Goal: Transaction & Acquisition: Download file/media

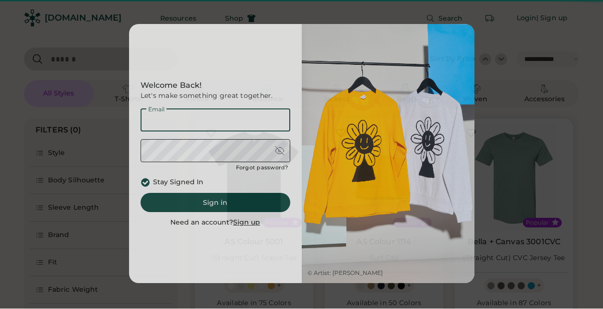
select select "*****"
select select "*"
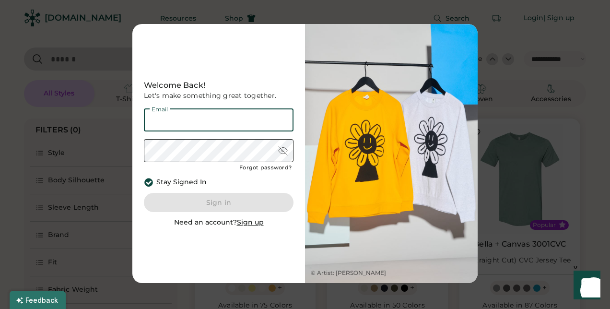
click at [227, 125] on input "email" at bounding box center [219, 119] width 150 height 23
type input "**********"
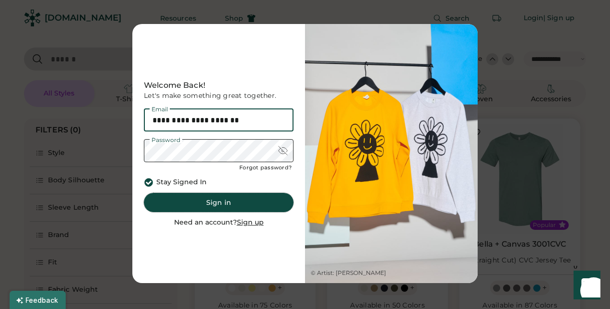
click at [205, 198] on button "Sign in" at bounding box center [219, 202] width 150 height 19
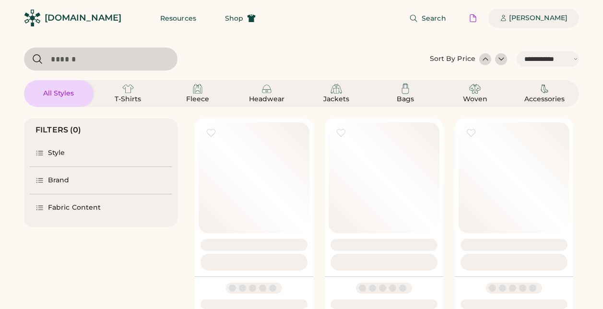
select select "*****"
select select "*"
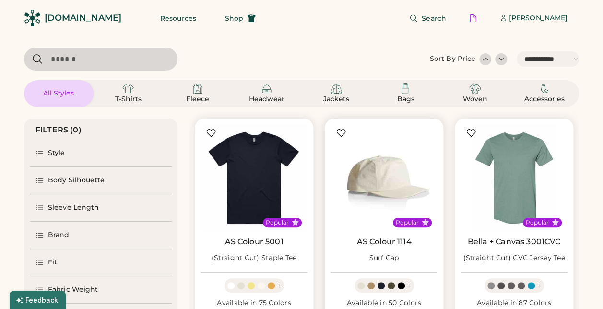
select select "*****"
select select "*"
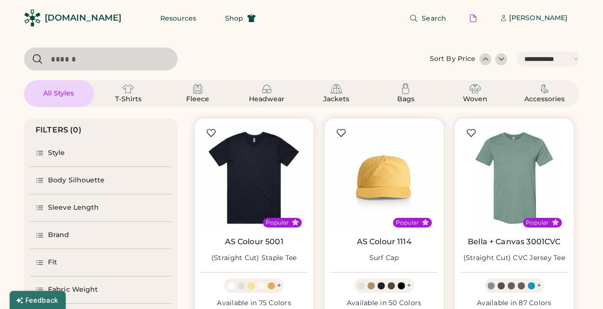
click at [537, 16] on div "[PERSON_NAME]" at bounding box center [538, 18] width 59 height 10
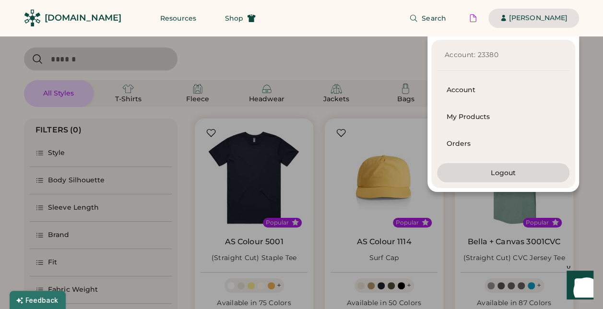
click at [533, 18] on div "[PERSON_NAME]" at bounding box center [538, 18] width 59 height 10
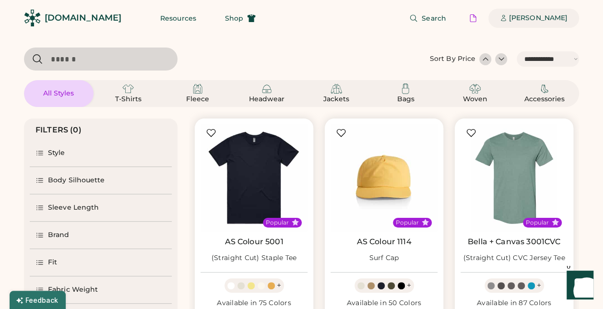
click at [533, 18] on div "[PERSON_NAME]" at bounding box center [538, 18] width 59 height 10
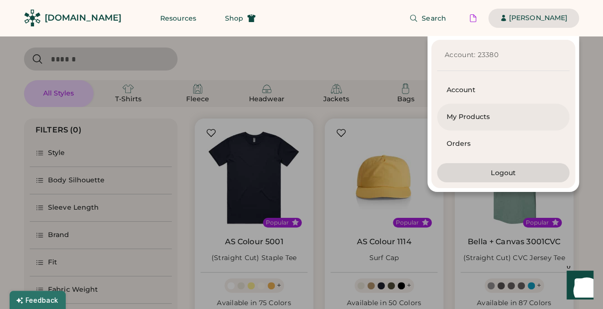
click at [452, 118] on div "My Products" at bounding box center [503, 117] width 113 height 10
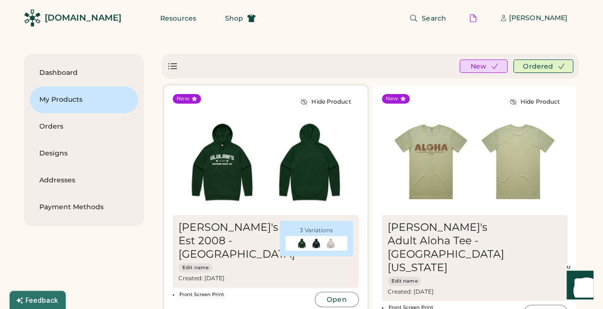
click at [236, 157] on img at bounding box center [221, 161] width 87 height 87
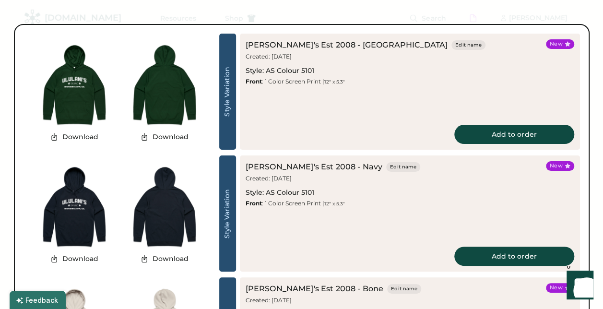
click at [82, 94] on img at bounding box center [74, 84] width 90 height 90
click at [76, 134] on button "Download" at bounding box center [74, 137] width 60 height 14
click at [78, 135] on button "Download" at bounding box center [74, 137] width 60 height 14
click at [53, 136] on icon at bounding box center [54, 136] width 9 height 9
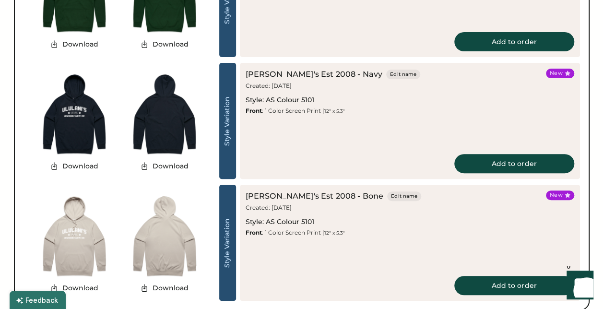
scroll to position [94, 0]
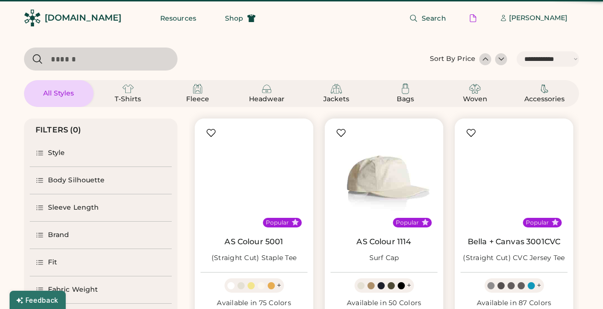
select select "*****"
select select "*"
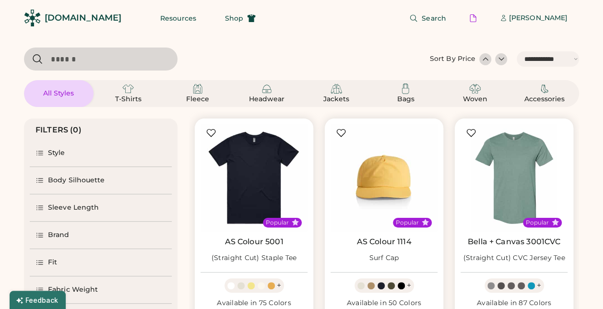
click at [546, 24] on div "[PERSON_NAME]" at bounding box center [538, 18] width 59 height 19
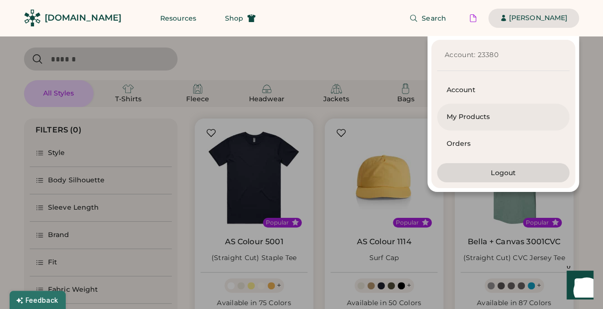
click at [471, 110] on div "My Products" at bounding box center [503, 117] width 113 height 27
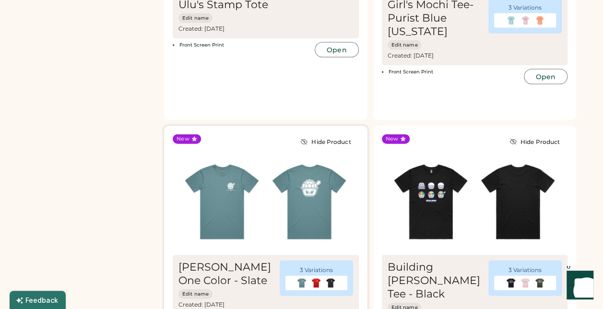
scroll to position [1017, 0]
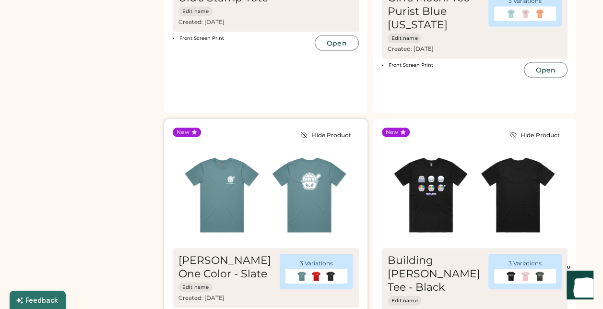
click at [252, 152] on img at bounding box center [221, 195] width 87 height 87
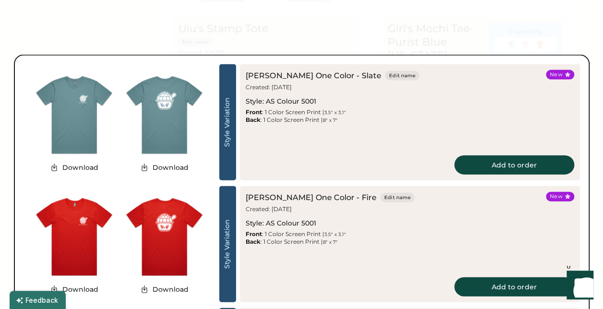
scroll to position [982, 0]
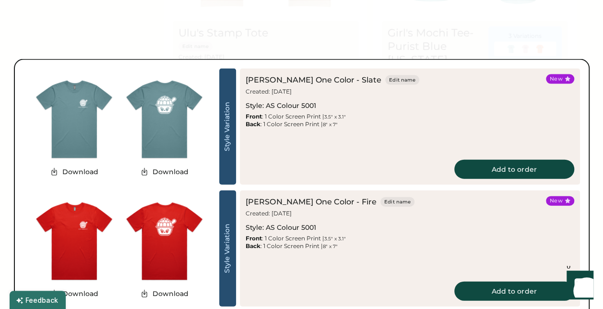
click at [77, 235] on img at bounding box center [74, 241] width 90 height 90
click at [157, 227] on img at bounding box center [164, 241] width 90 height 90
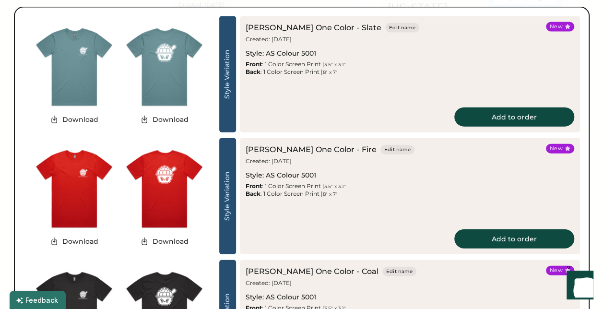
scroll to position [1035, 0]
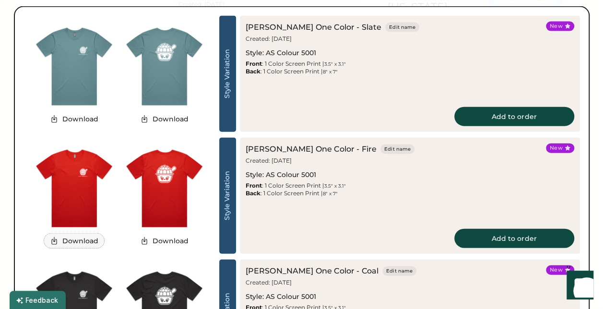
click at [89, 243] on button "Download" at bounding box center [74, 241] width 60 height 14
click at [75, 235] on button "Download" at bounding box center [74, 241] width 60 height 14
click at [57, 196] on img at bounding box center [74, 188] width 90 height 90
click at [88, 118] on button "Download" at bounding box center [74, 119] width 60 height 14
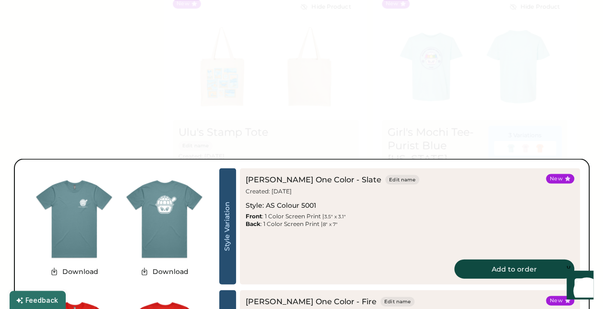
scroll to position [886, 0]
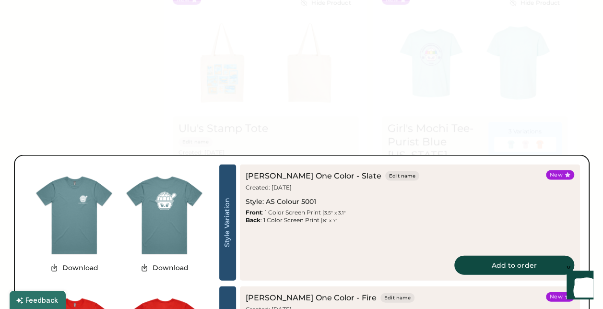
click at [440, 105] on div at bounding box center [301, 154] width 603 height 309
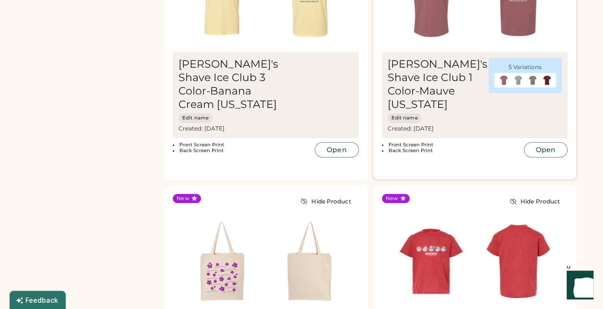
scroll to position [2263, 0]
click at [429, 218] on img at bounding box center [431, 261] width 87 height 87
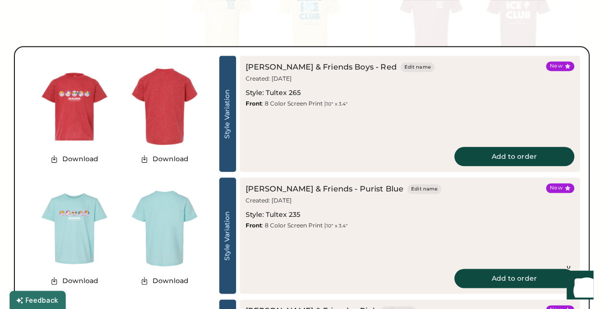
scroll to position [2062, 0]
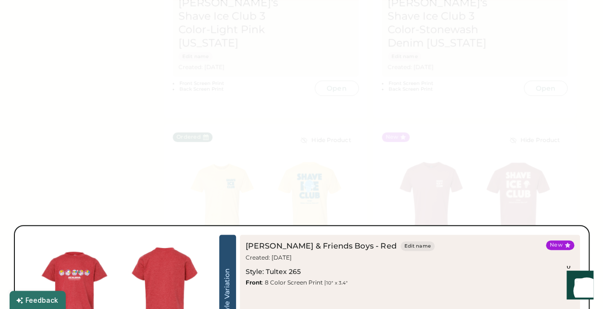
click at [106, 60] on div at bounding box center [301, 154] width 603 height 309
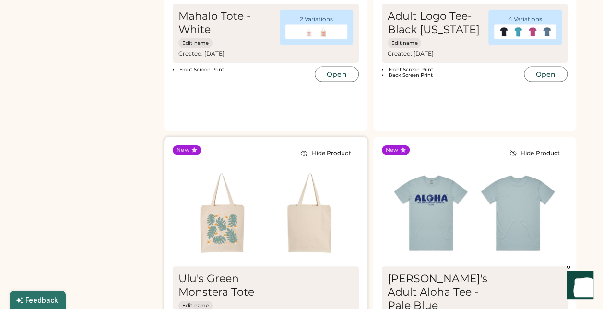
scroll to position [2967, 0]
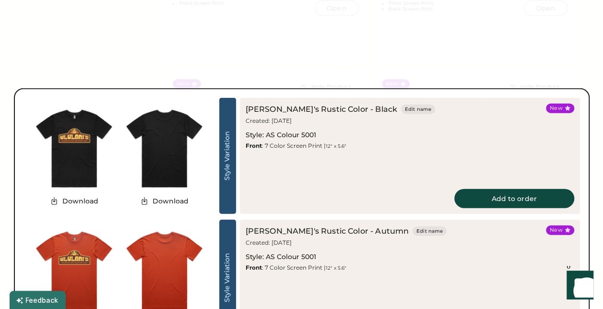
scroll to position [2901, 0]
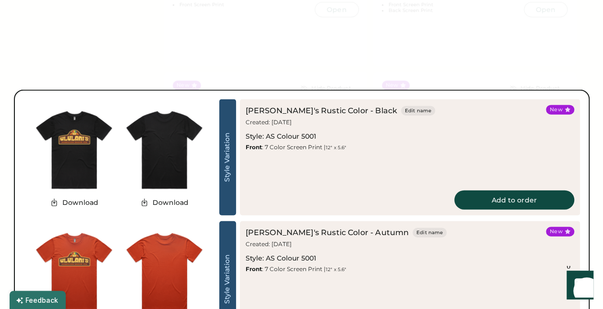
click at [278, 52] on div at bounding box center [301, 154] width 603 height 309
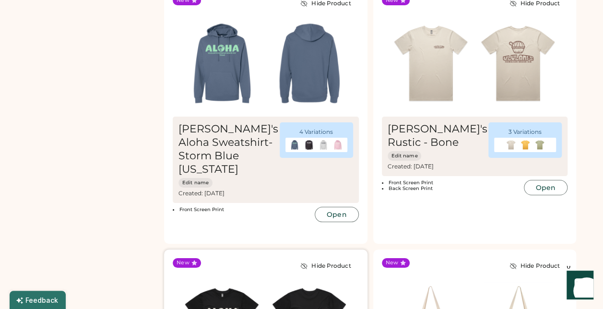
scroll to position [3677, 0]
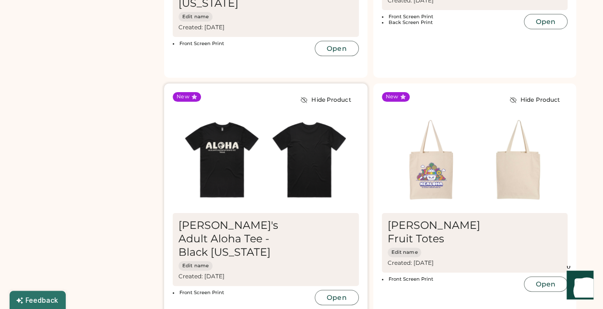
drag, startPoint x: 338, startPoint y: 161, endPoint x: 295, endPoint y: 129, distance: 53.3
click at [295, 129] on div "New Hide Product Ululani's Adult Aloha Tee - Black TEXAS Edit name Created: Oct…" at bounding box center [265, 211] width 203 height 257
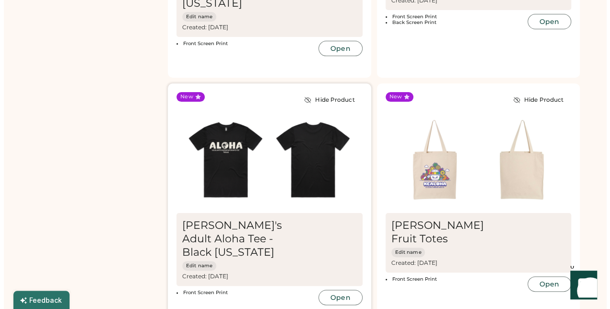
scroll to position [3703, 0]
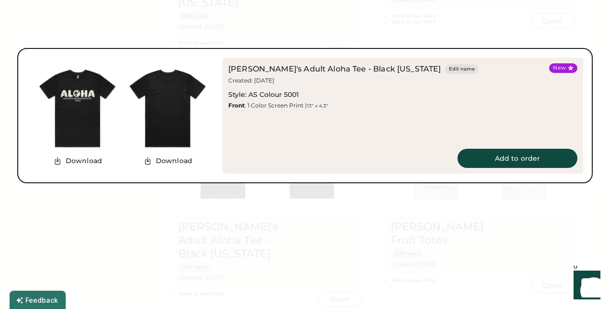
click at [165, 215] on div at bounding box center [305, 154] width 610 height 309
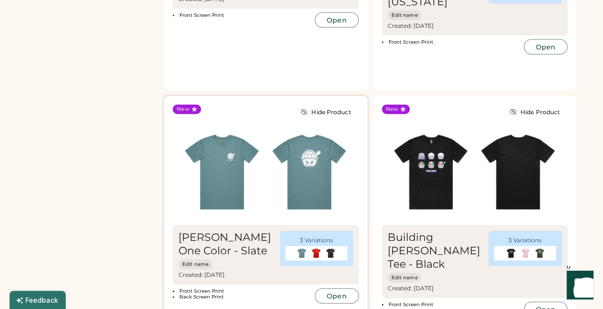
scroll to position [1036, 0]
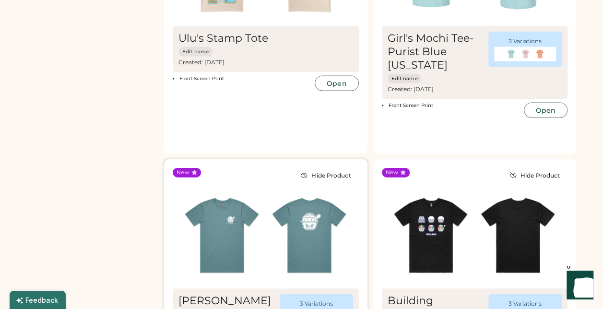
scroll to position [956, 0]
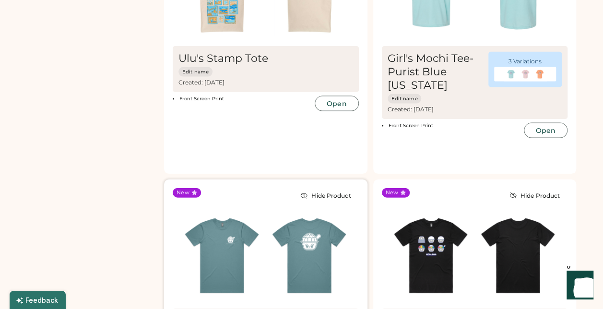
click at [214, 212] on img at bounding box center [221, 255] width 87 height 87
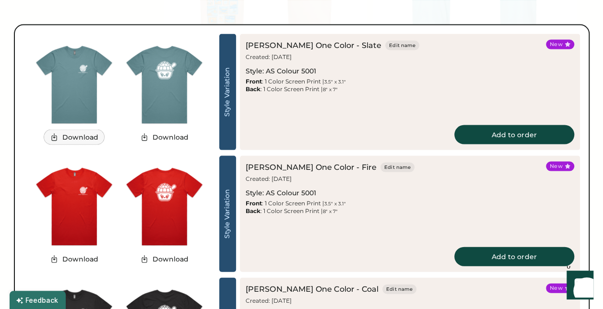
click at [83, 134] on button "Download" at bounding box center [74, 137] width 60 height 14
click at [153, 137] on button "Download" at bounding box center [164, 137] width 60 height 14
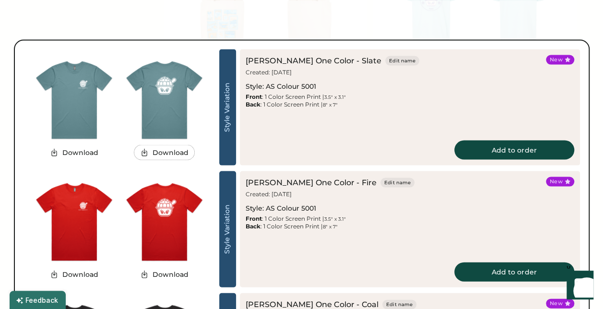
scroll to position [940, 0]
